Goal: Information Seeking & Learning: Learn about a topic

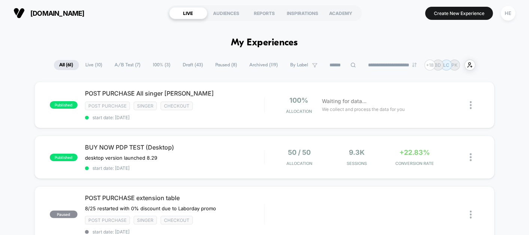
click at [88, 61] on span "Live ( 10 )" at bounding box center [94, 65] width 28 height 10
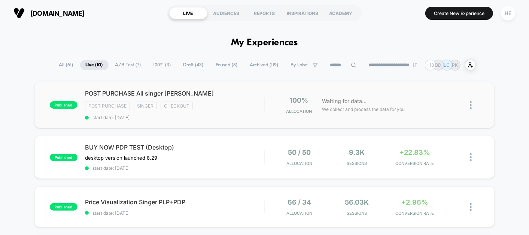
click at [239, 120] on div "published POST PURCHASE All singer [PERSON_NAME] Post Purchase Singer checkout …" at bounding box center [264, 105] width 460 height 46
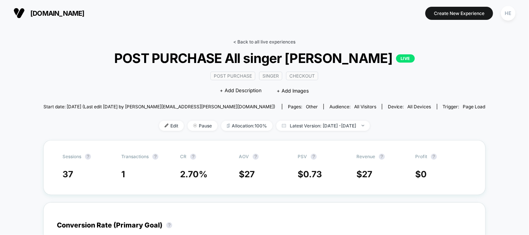
click at [249, 42] on link "< Back to all live experiences" at bounding box center [265, 42] width 62 height 6
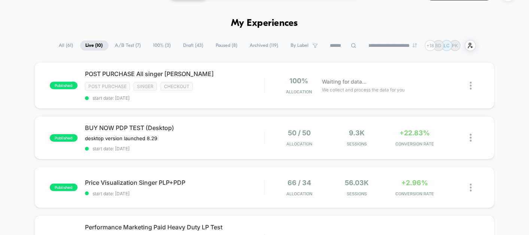
scroll to position [19, 0]
